Goal: Contribute content: Add original content to the website for others to see

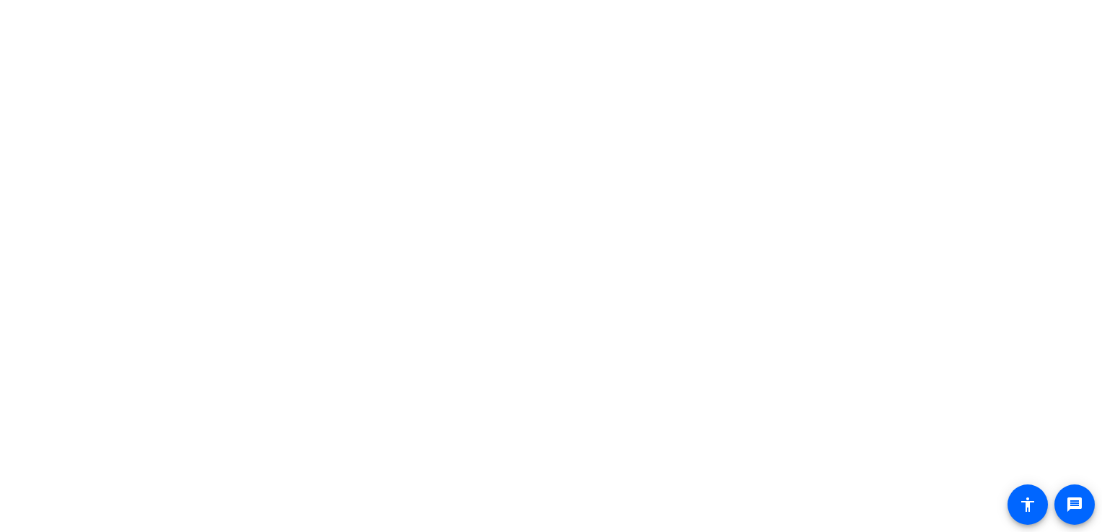
click at [809, 237] on body "Accessibility Screen-Reader Guide, Feedback, and Issue Reporting | New window m…" at bounding box center [551, 266] width 1102 height 532
click at [1012, 218] on body "Accessibility Screen-Reader Guide, Feedback, and Issue Reporting | New window m…" at bounding box center [551, 266] width 1102 height 532
click at [880, 287] on body "Accessibility Screen-Reader Guide, Feedback, and Issue Reporting | New window m…" at bounding box center [551, 266] width 1102 height 532
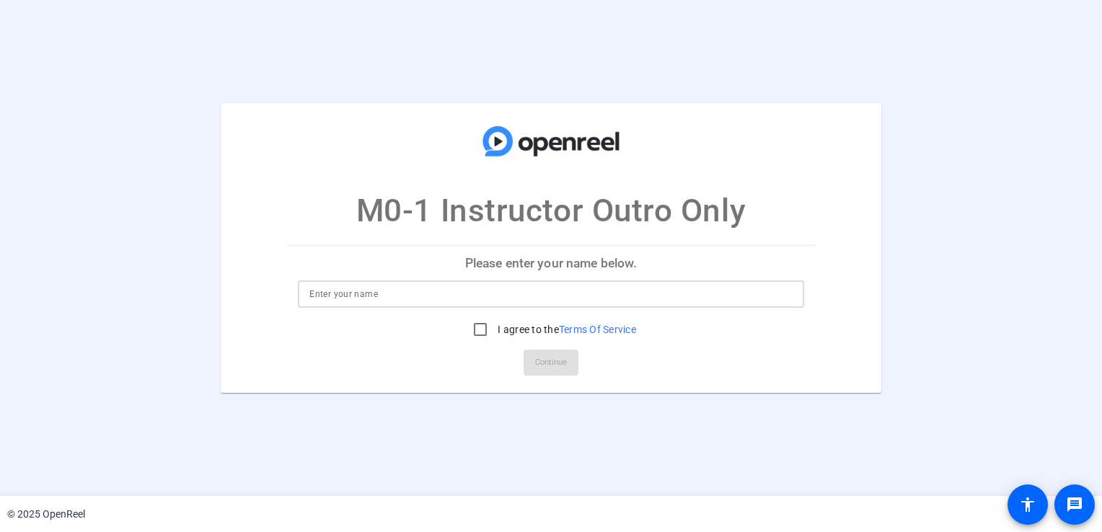
click at [320, 291] on input at bounding box center [550, 294] width 483 height 17
click at [356, 293] on input "Kevin B." at bounding box center [550, 294] width 483 height 17
type input "Kevin B. Perry"
click at [476, 327] on input "I agree to the Terms Of Service" at bounding box center [480, 329] width 29 height 29
checkbox input "true"
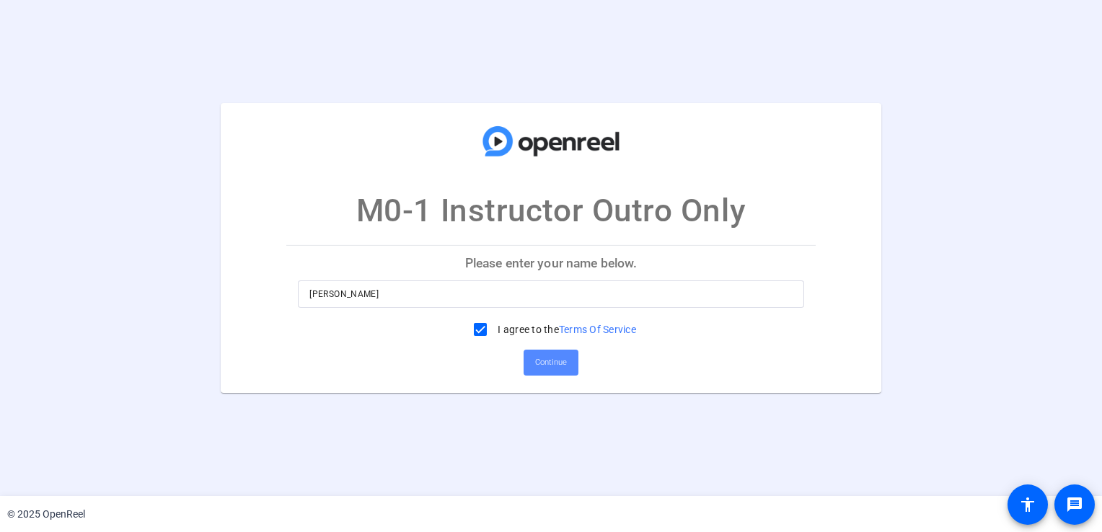
click at [558, 365] on span "Continue" at bounding box center [551, 363] width 32 height 22
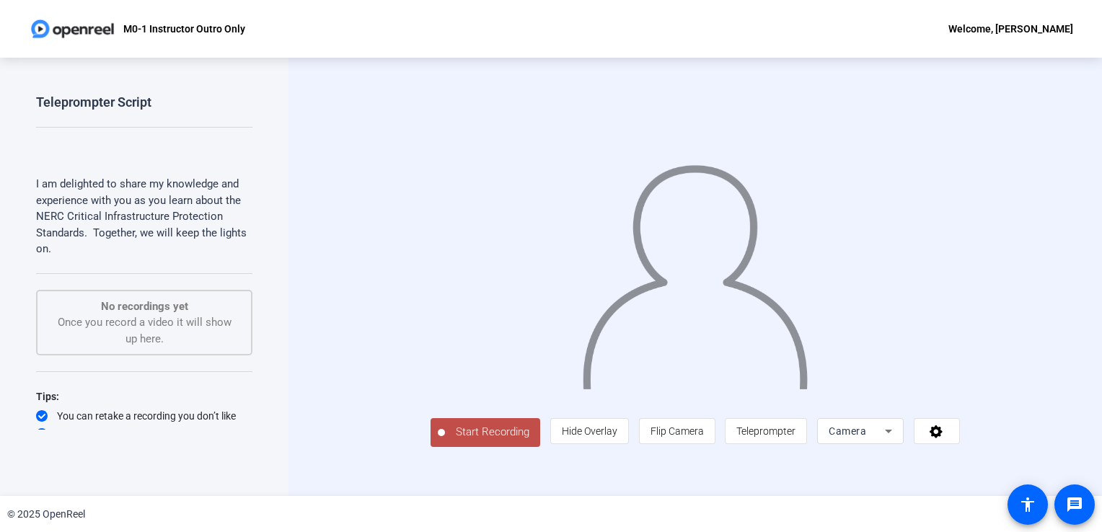
click at [445, 441] on span "Start Recording" at bounding box center [492, 432] width 95 height 17
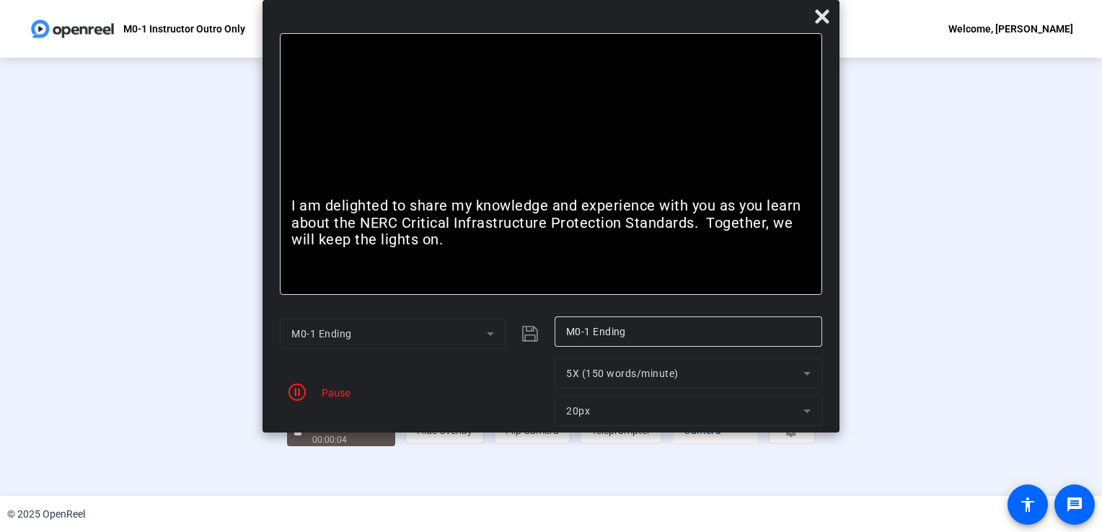
click at [314, 390] on div "Pause" at bounding box center [332, 392] width 36 height 15
click at [299, 392] on icon "button" at bounding box center [297, 392] width 17 height 17
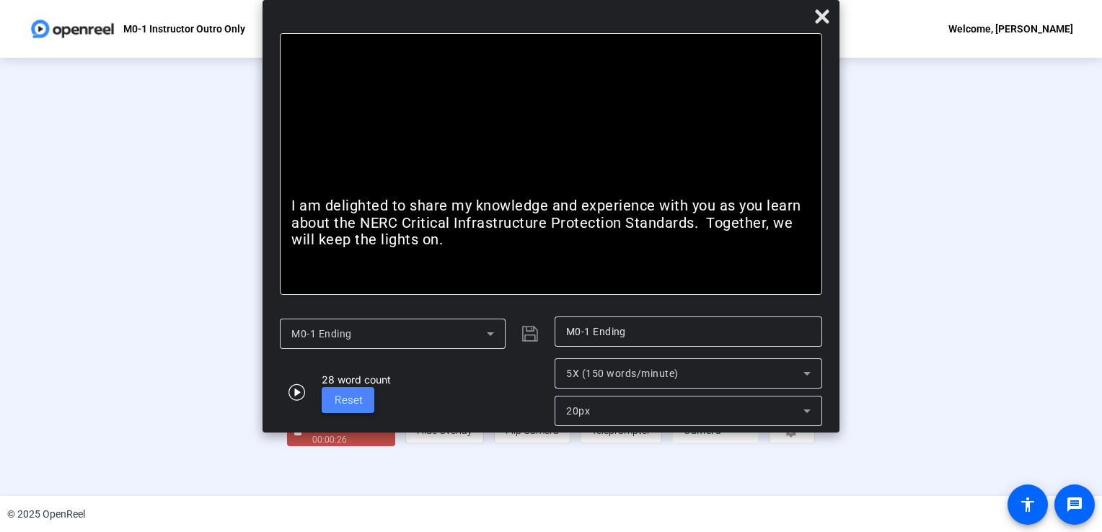
click at [352, 400] on span "Reset" at bounding box center [349, 400] width 28 height 13
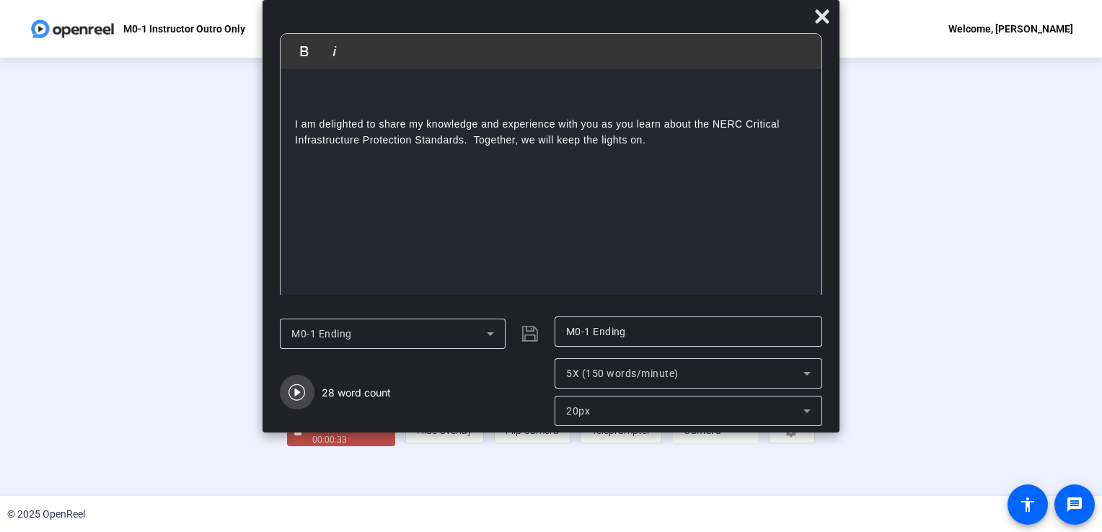
click at [294, 390] on icon "button" at bounding box center [297, 392] width 17 height 17
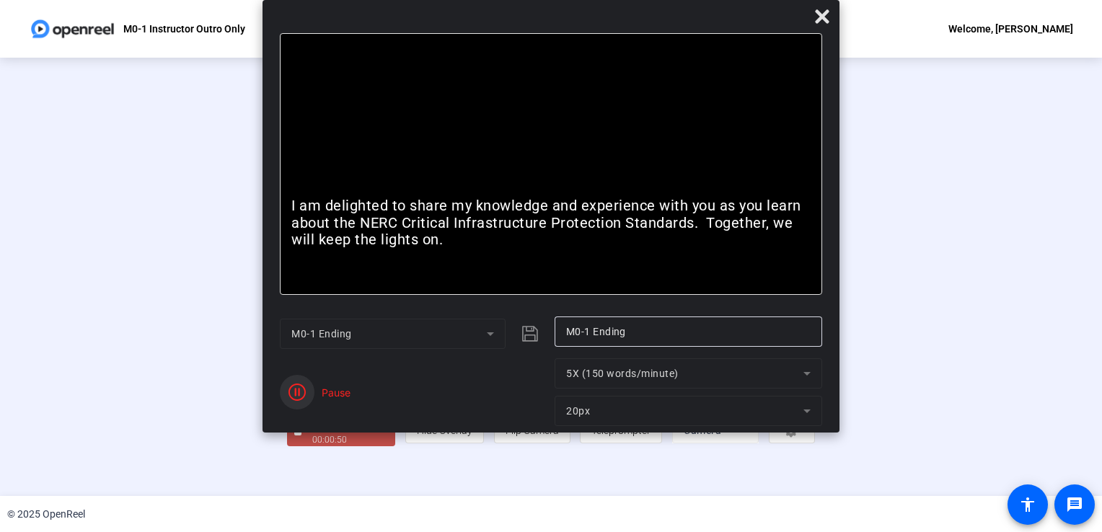
click at [294, 394] on icon "button" at bounding box center [297, 392] width 17 height 17
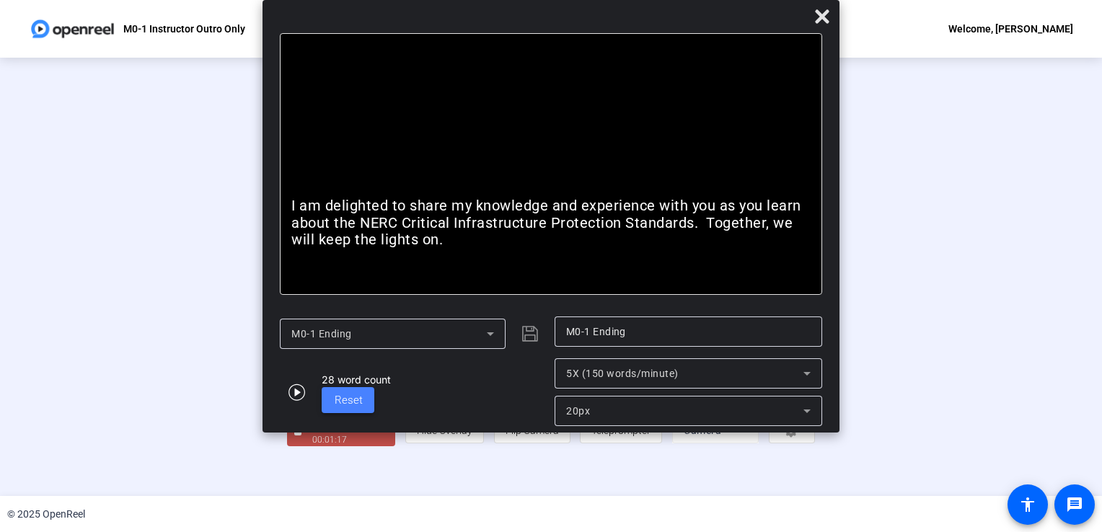
click at [346, 399] on span "Reset" at bounding box center [349, 400] width 28 height 13
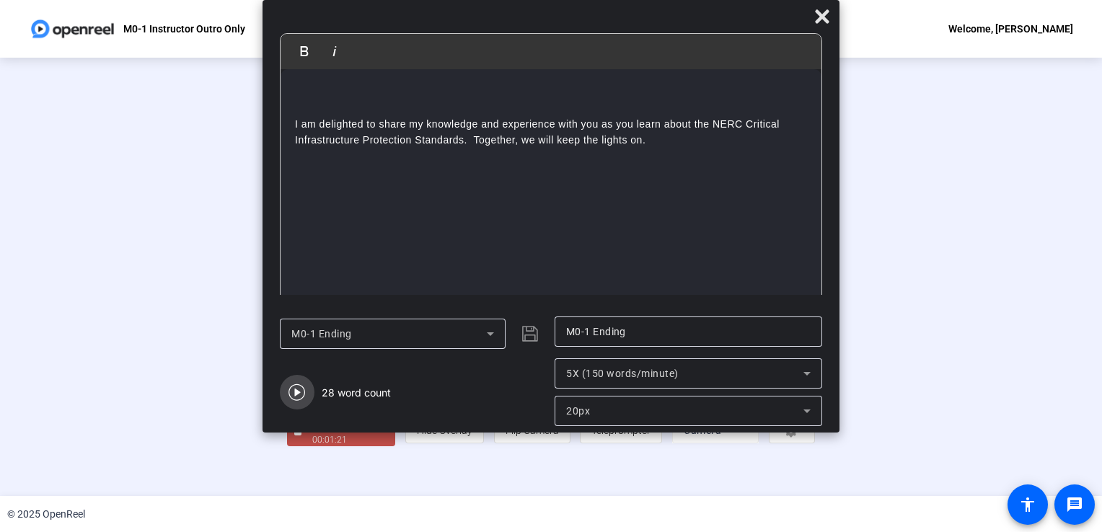
click at [295, 392] on icon "button" at bounding box center [297, 392] width 17 height 17
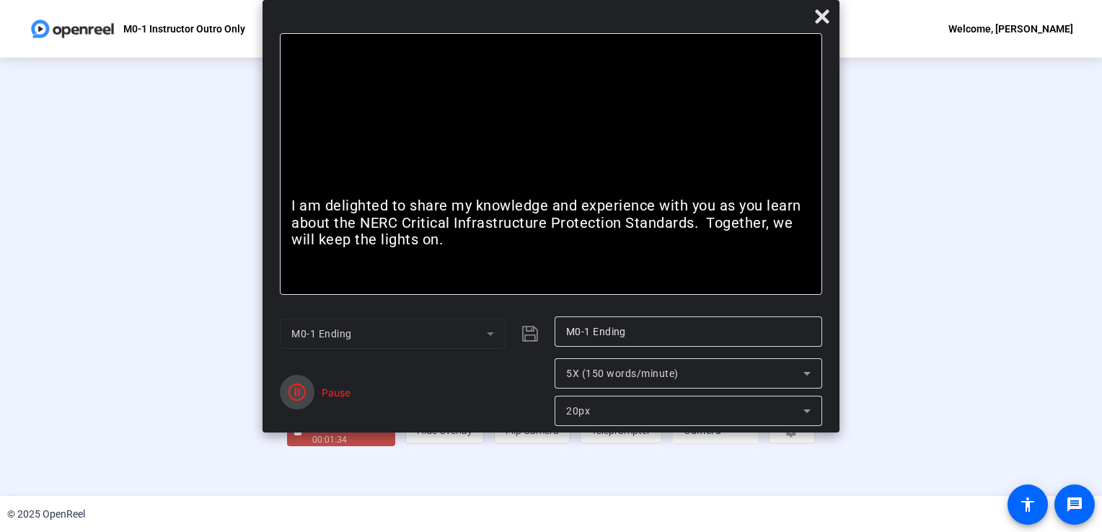
click at [296, 391] on icon "button" at bounding box center [297, 392] width 17 height 17
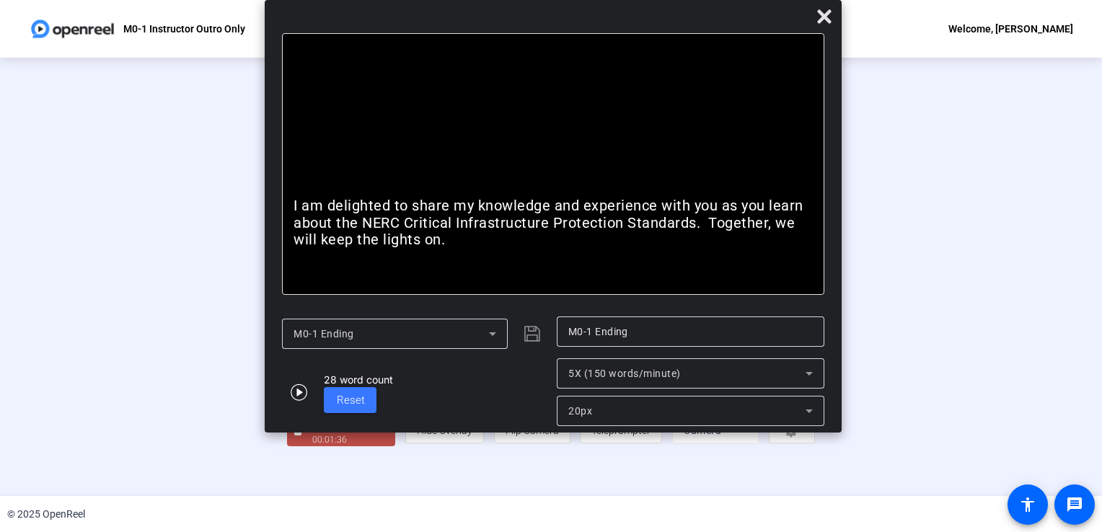
click at [492, 332] on icon at bounding box center [492, 333] width 17 height 17
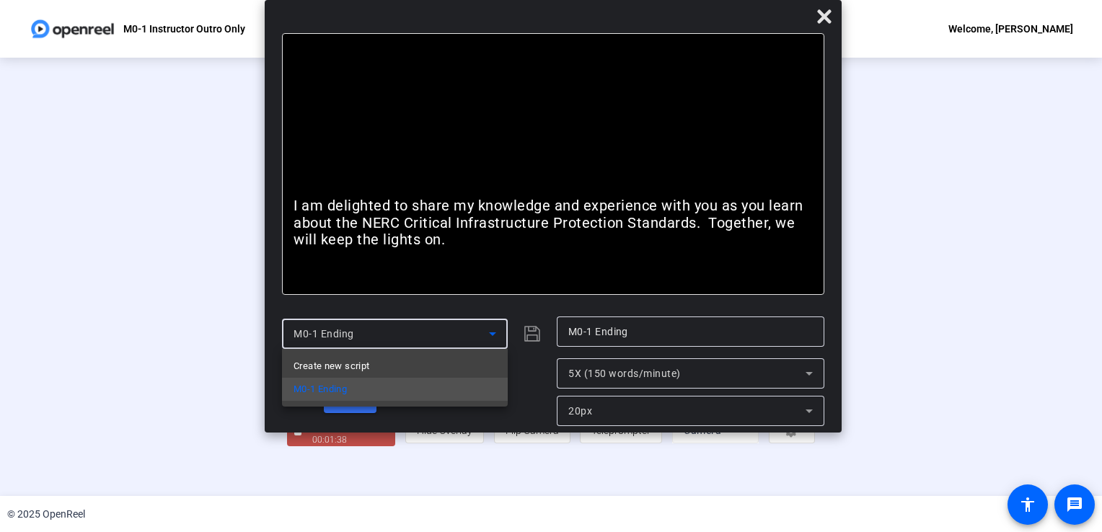
click at [492, 332] on div at bounding box center [551, 266] width 1102 height 532
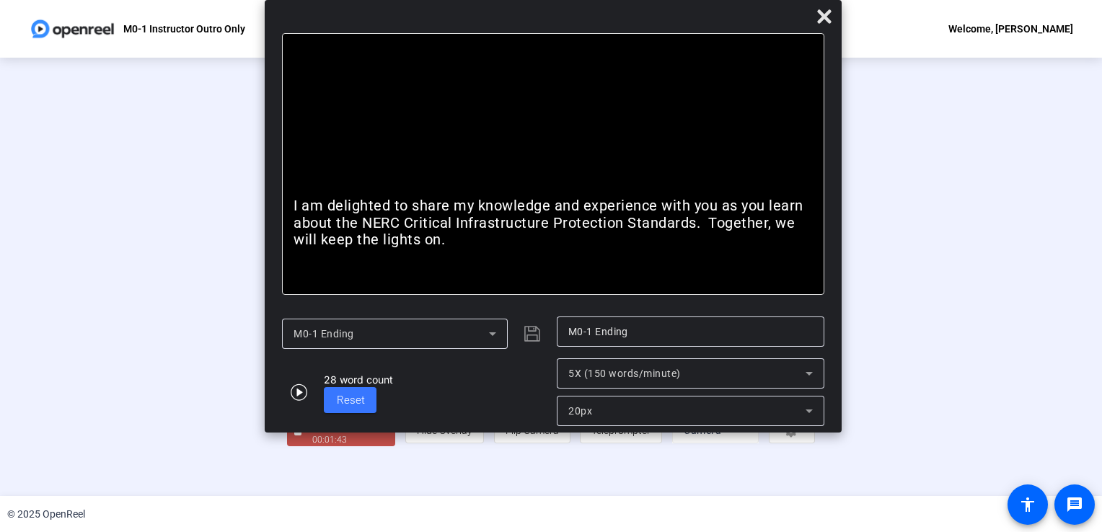
click at [530, 334] on div "M0-1 Ending" at bounding box center [416, 334] width 268 height 35
click at [825, 15] on icon at bounding box center [824, 16] width 14 height 14
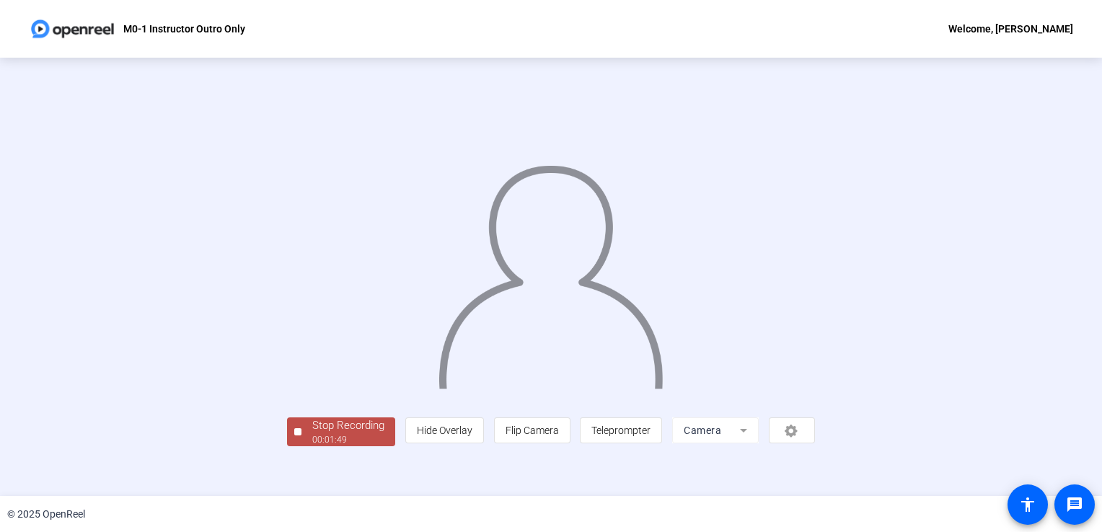
scroll to position [40, 0]
click at [312, 446] on div "00:01:50" at bounding box center [348, 439] width 72 height 13
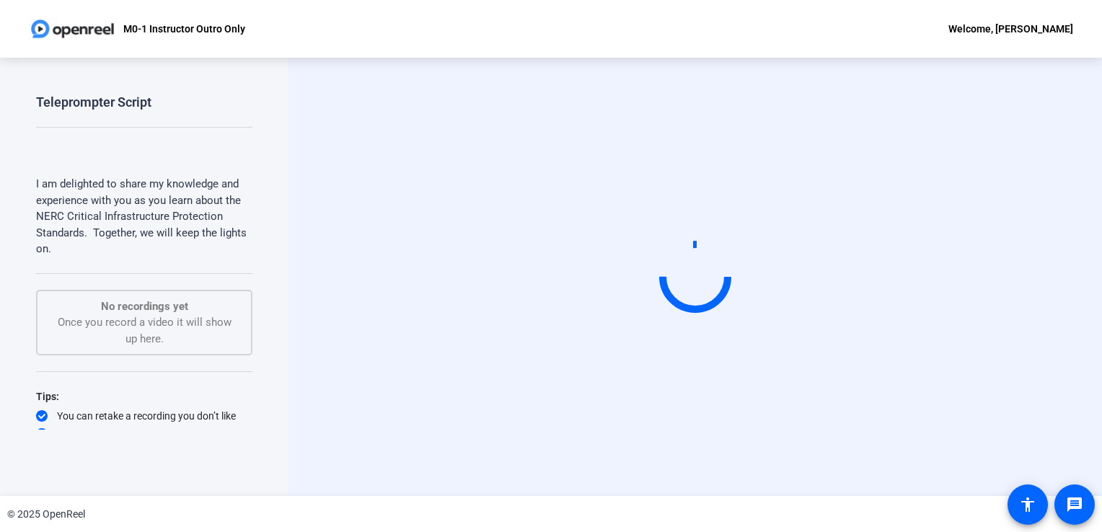
scroll to position [0, 0]
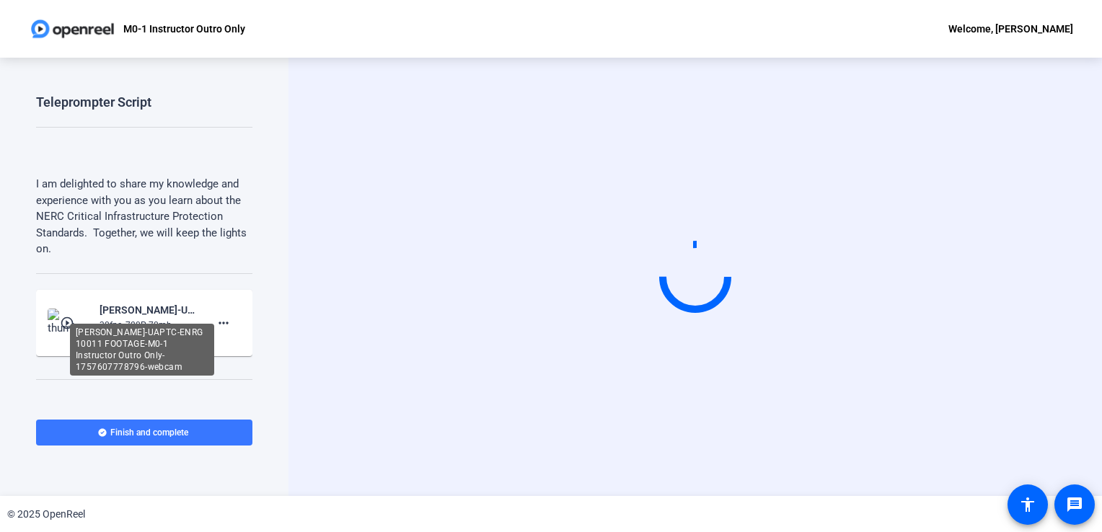
click at [126, 310] on div "[PERSON_NAME]-UAPTC-ENRG 10011 FOOTAGE-M0-1 Instructor Outro Only-1757607778796…" at bounding box center [148, 309] width 97 height 17
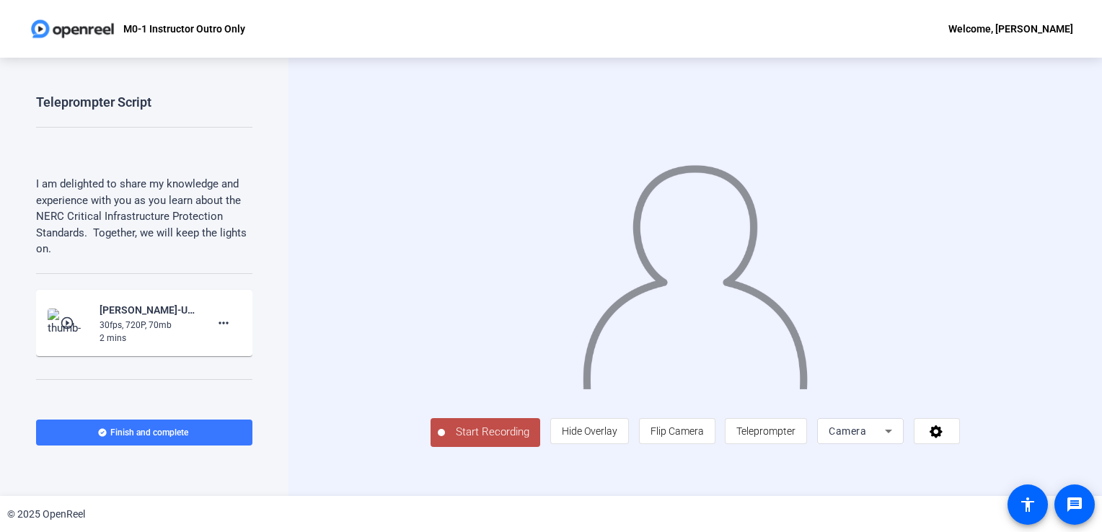
click at [119, 327] on div "30fps, 720P, 70mb" at bounding box center [148, 325] width 97 height 13
click at [79, 330] on img at bounding box center [69, 323] width 43 height 29
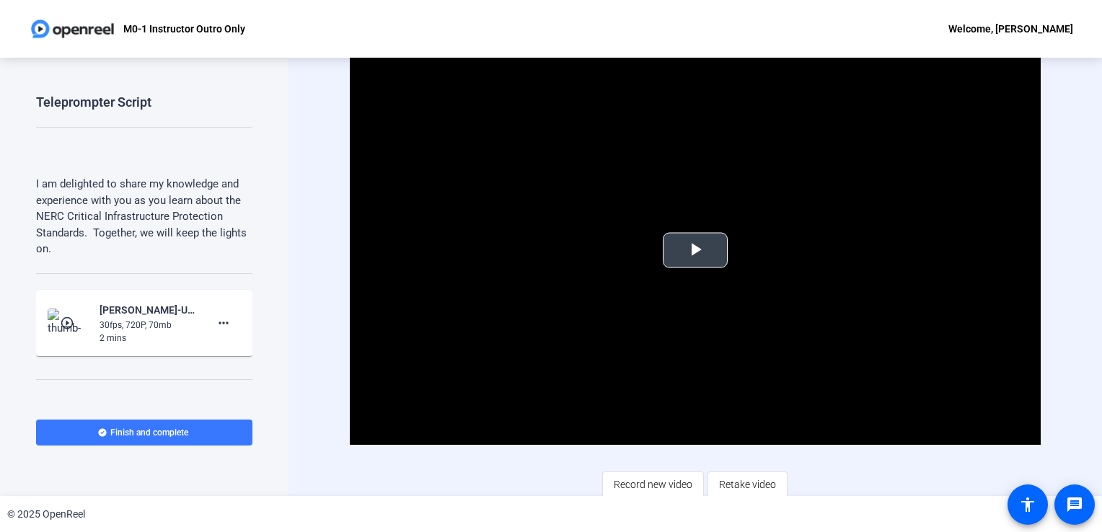
click at [695, 250] on span "Video Player" at bounding box center [695, 250] width 0 height 0
click at [731, 485] on span "Retake video" at bounding box center [747, 484] width 57 height 27
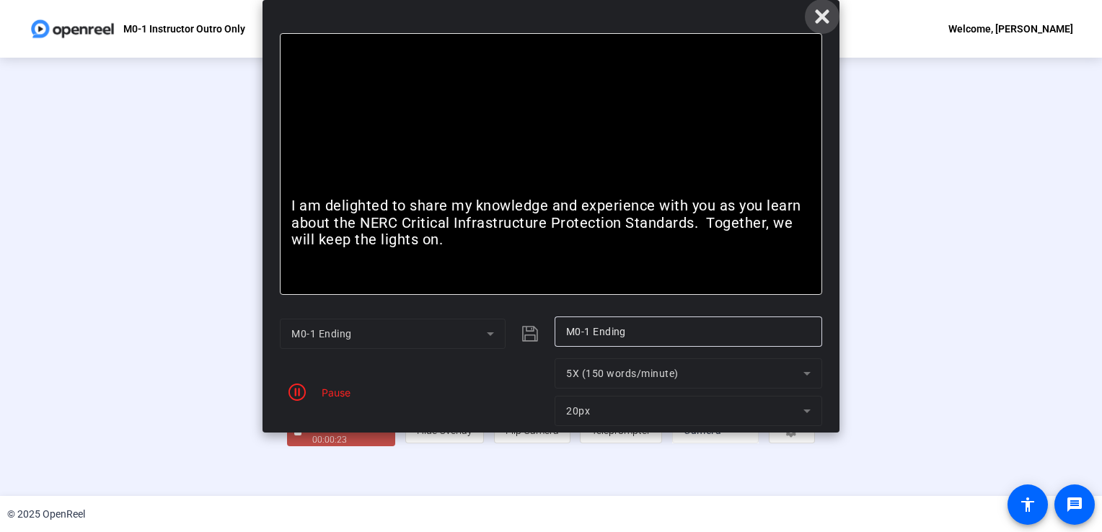
click at [822, 15] on icon at bounding box center [822, 16] width 14 height 14
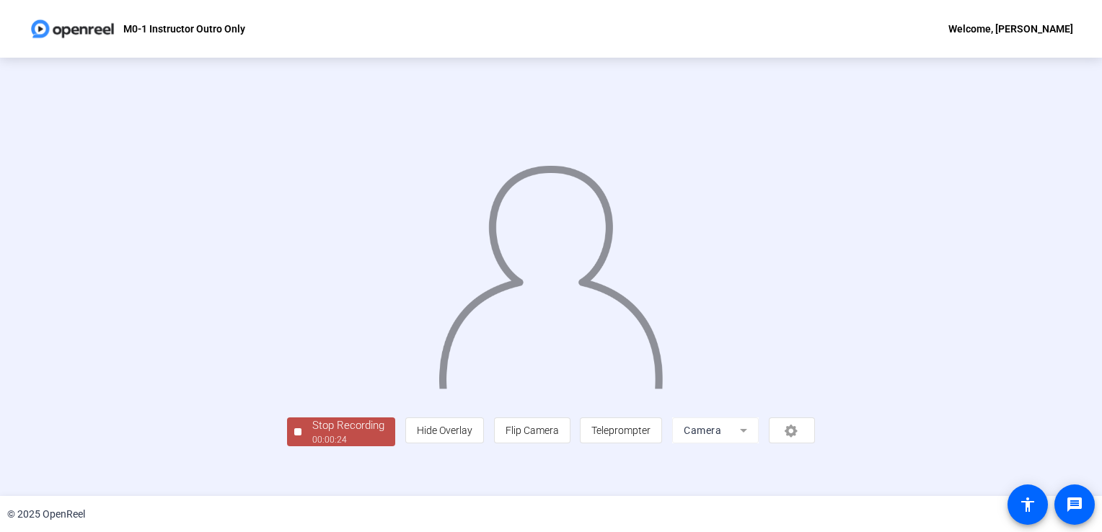
scroll to position [40, 0]
click at [312, 434] on div "Stop Recording" at bounding box center [348, 426] width 72 height 17
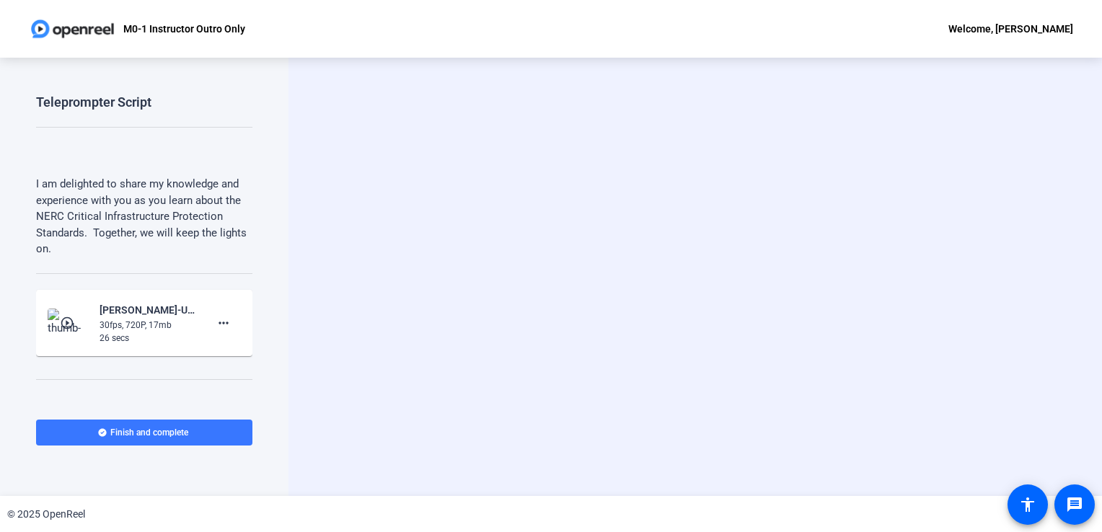
click at [71, 319] on mat-icon "play_circle_outline" at bounding box center [68, 323] width 17 height 14
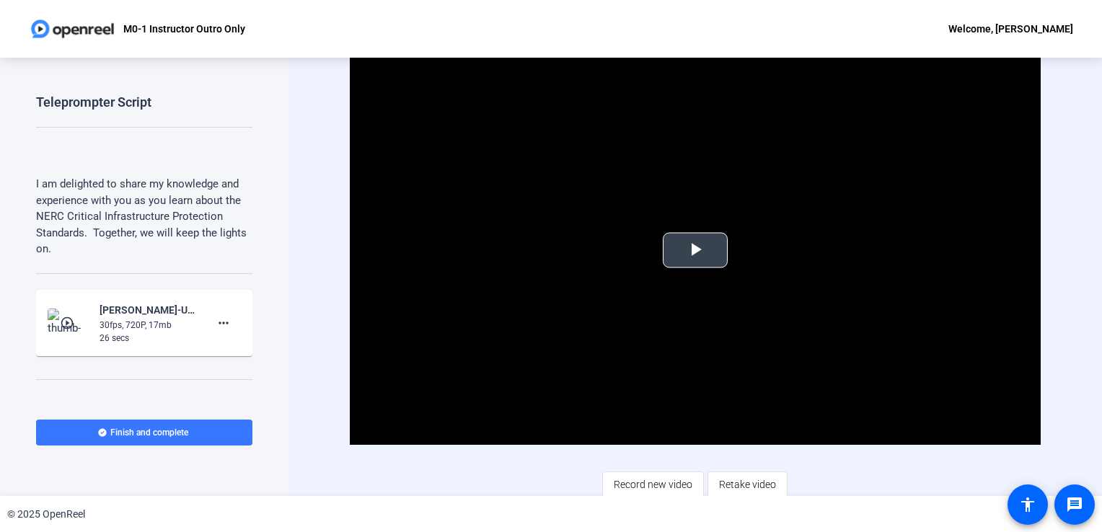
drag, startPoint x: 694, startPoint y: 250, endPoint x: 695, endPoint y: 260, distance: 10.2
click at [695, 250] on span "Video Player" at bounding box center [695, 250] width 0 height 0
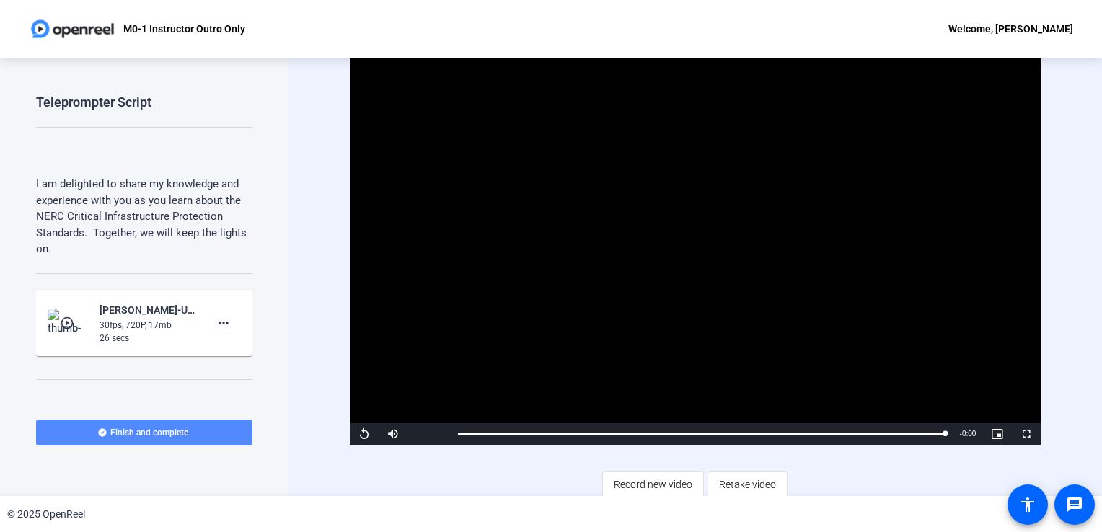
click at [150, 436] on span "Finish and complete" at bounding box center [149, 433] width 78 height 12
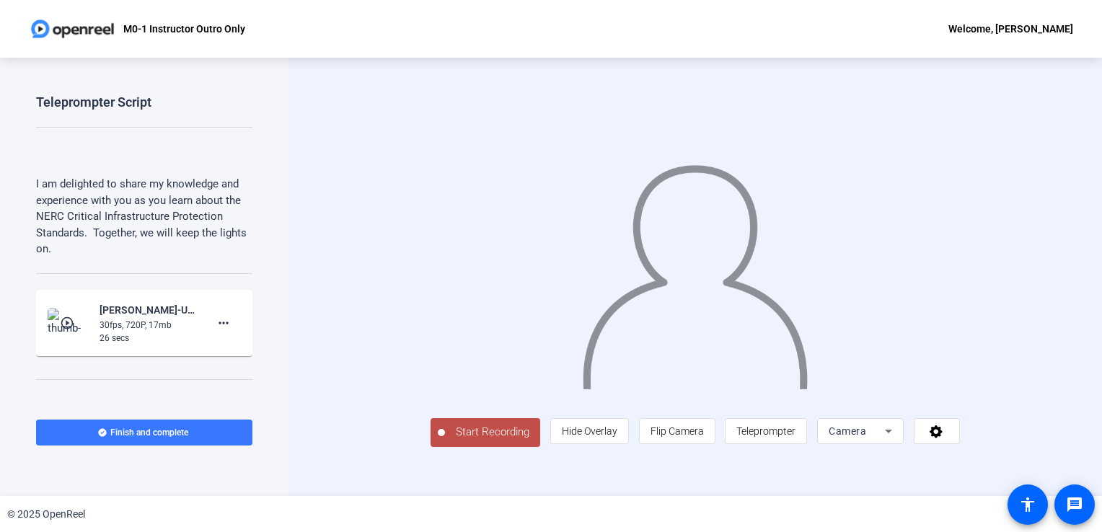
click at [71, 322] on mat-icon "play_circle_outline" at bounding box center [68, 323] width 17 height 14
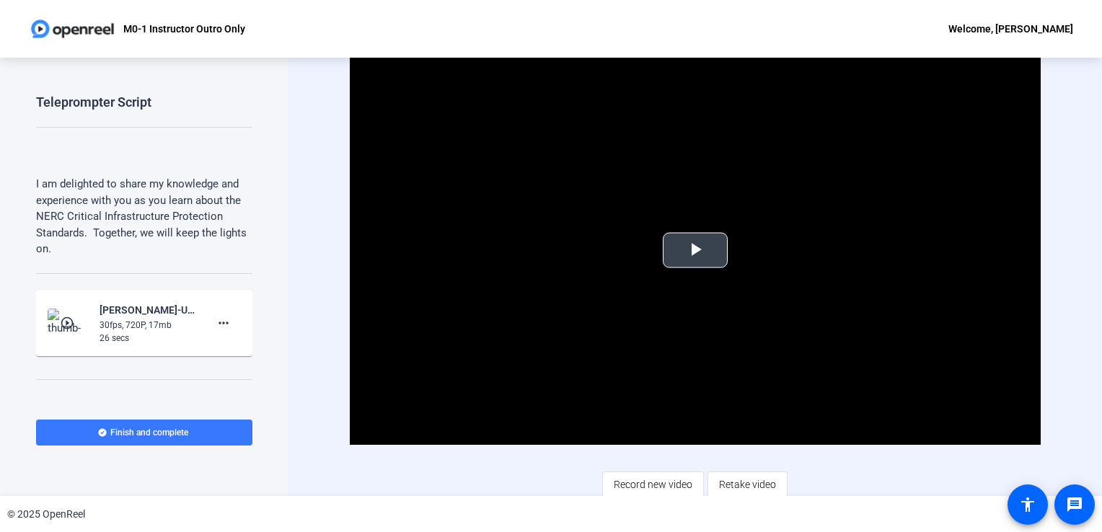
click at [695, 250] on span "Video Player" at bounding box center [695, 250] width 0 height 0
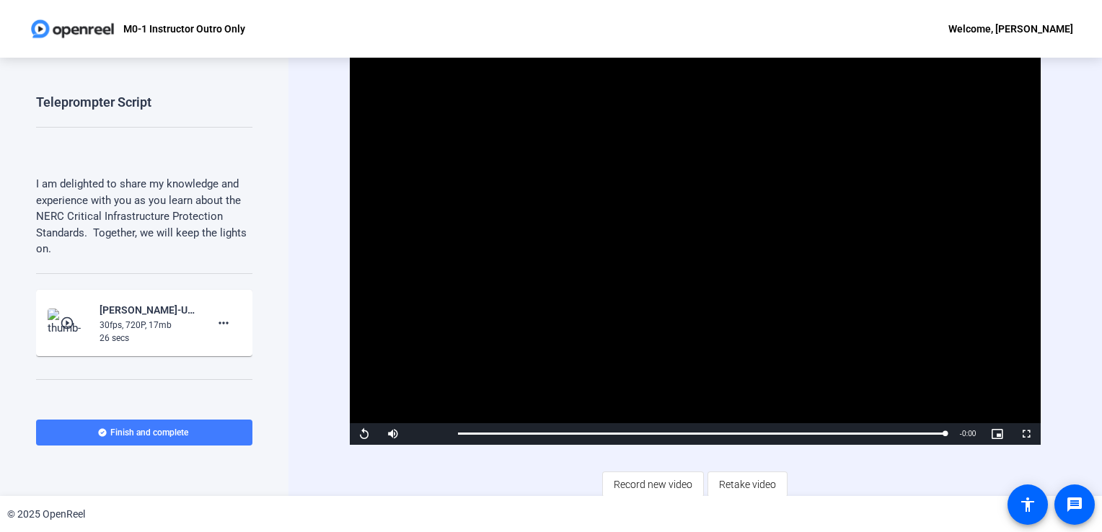
click at [131, 431] on span "Finish and complete" at bounding box center [149, 433] width 78 height 12
